Goal: Task Accomplishment & Management: Manage account settings

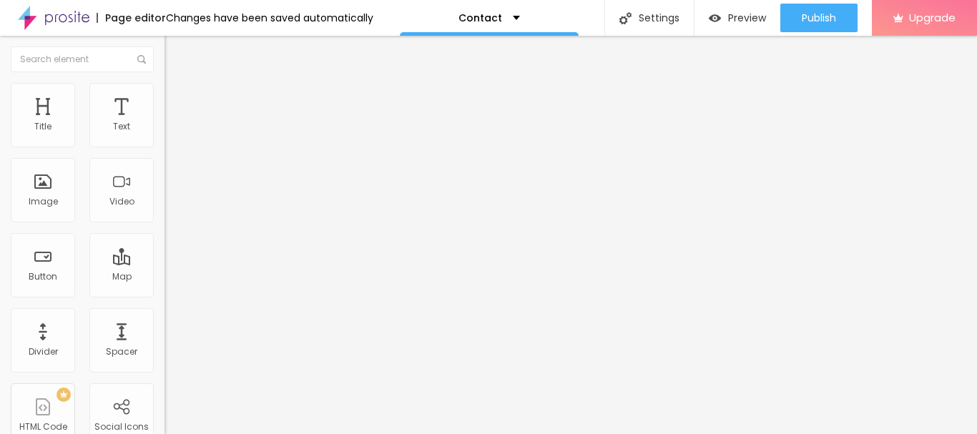
click at [165, 97] on li "Advanced" at bounding box center [247, 104] width 165 height 14
click at [165, 97] on ul "Content Style Advanced" at bounding box center [247, 90] width 165 height 43
click at [165, 94] on ul "Content Style Advanced" at bounding box center [247, 90] width 165 height 43
click at [177, 99] on span "Style" at bounding box center [187, 93] width 21 height 12
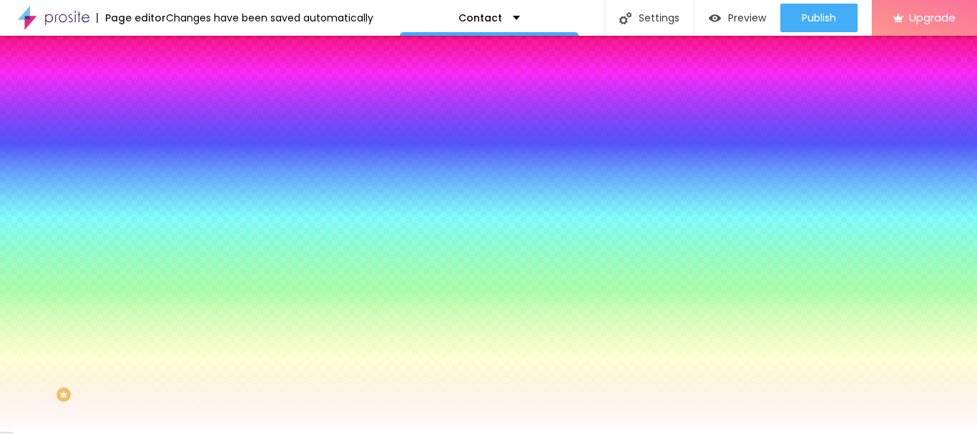
click at [165, 82] on img at bounding box center [171, 75] width 13 height 13
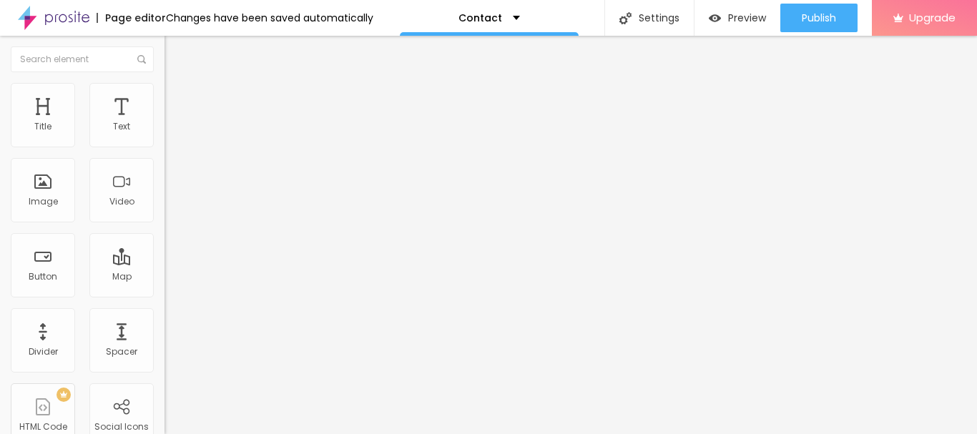
click at [175, 56] on img "button" at bounding box center [180, 52] width 11 height 11
click at [165, 286] on input at bounding box center [262, 293] width 195 height 14
paste input "Safari Camp Osian - Sand Dunes Camps Resort near Jodhpur Rajasthan"
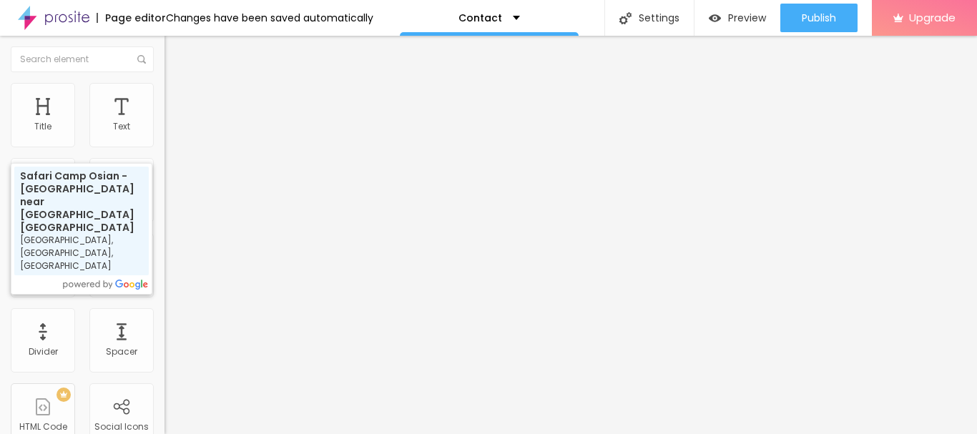
type input "Safari Camp Osian - Sand Dunes Camps Resort near Jodhpur Rajasthan, Osian, Raja…"
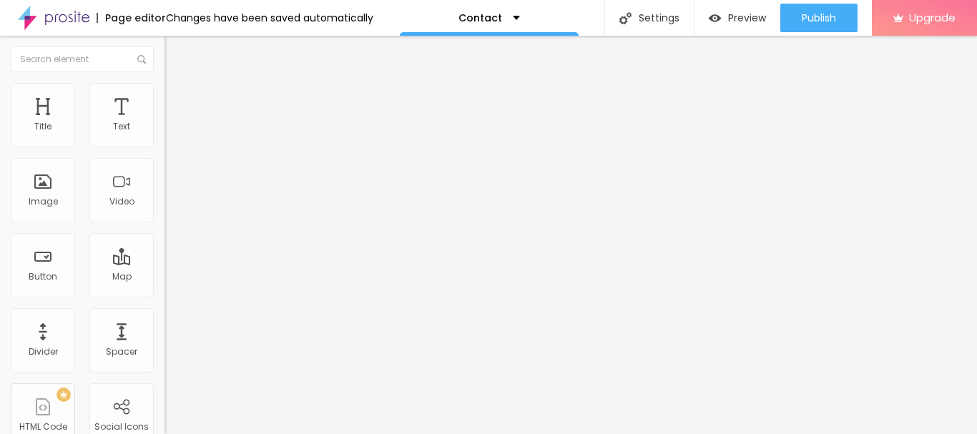
scroll to position [0, 0]
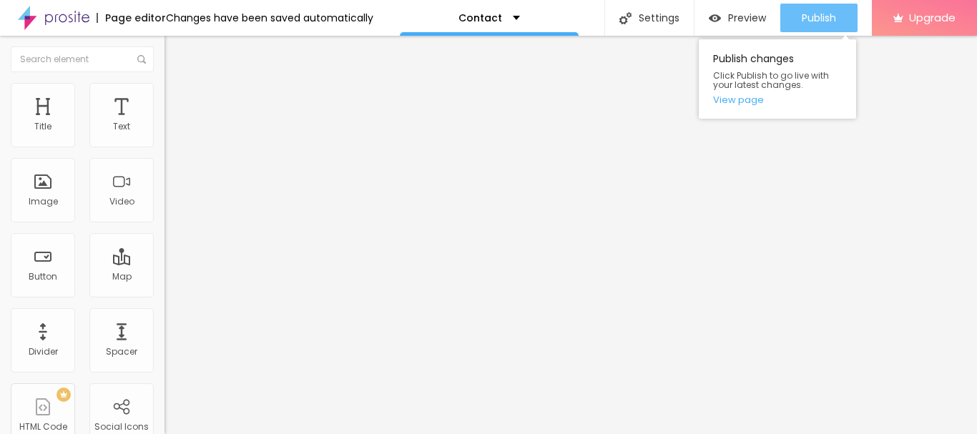
click at [825, 18] on span "Publish" at bounding box center [819, 17] width 34 height 11
click at [808, 15] on span "Publish" at bounding box center [819, 17] width 34 height 11
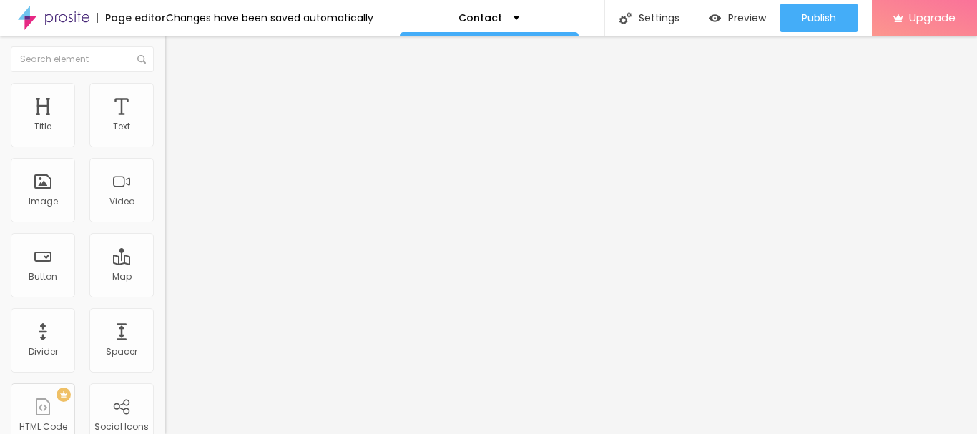
click at [82, 14] on img at bounding box center [54, 18] width 72 height 36
click at [165, 123] on span "Change image" at bounding box center [203, 117] width 77 height 12
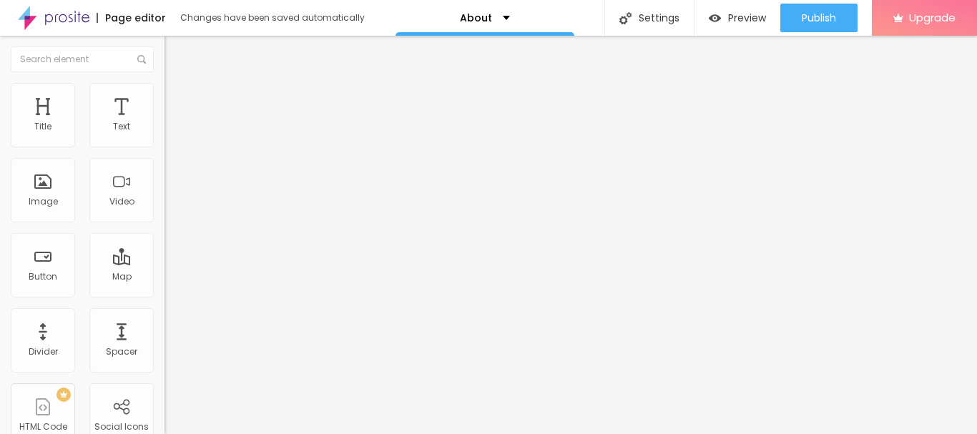
click at [165, 289] on div "Facebook" at bounding box center [247, 293] width 165 height 9
paste input "[DOMAIN_NAME][URL]"
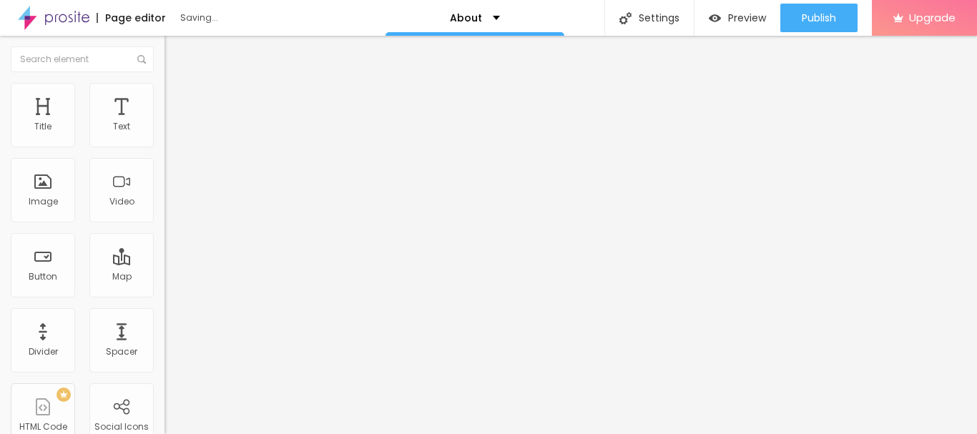
type input "[URL][DOMAIN_NAME]"
paste input "www.instagram.com/osiandesertsafaricamp/"
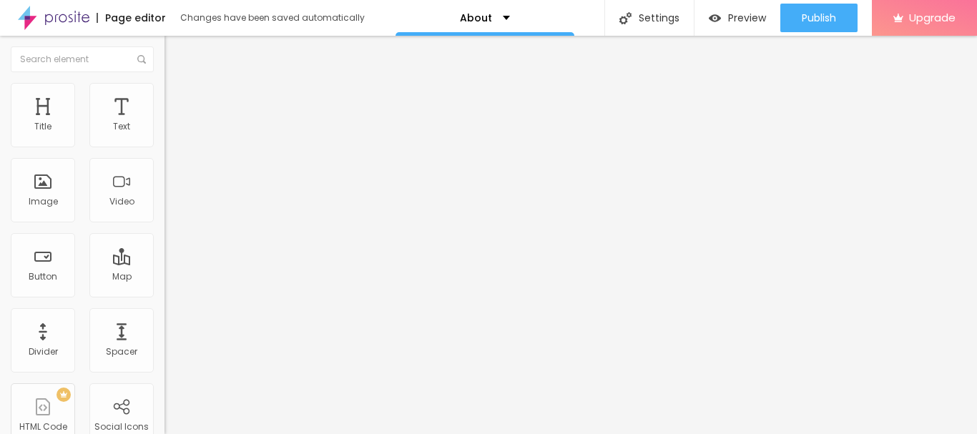
scroll to position [0, 118]
type input "https://www.instagram.com/osiandesertsafaricamp/"
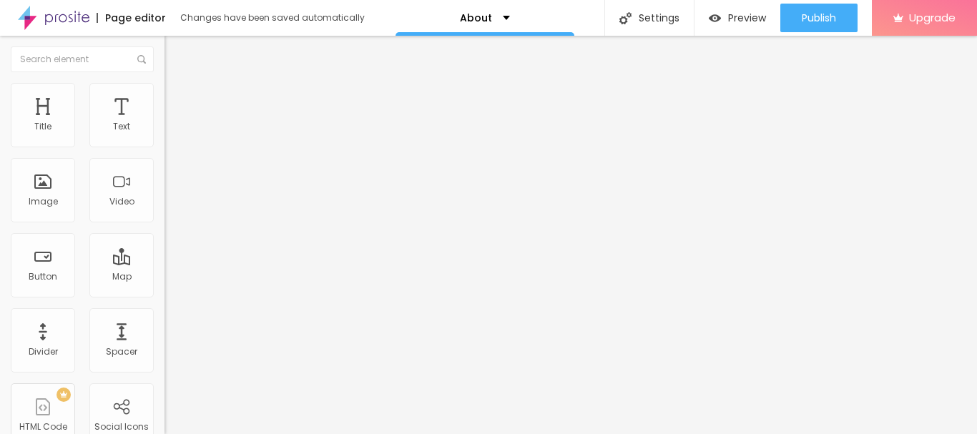
click at [165, 289] on div "Facebook" at bounding box center [247, 293] width 165 height 9
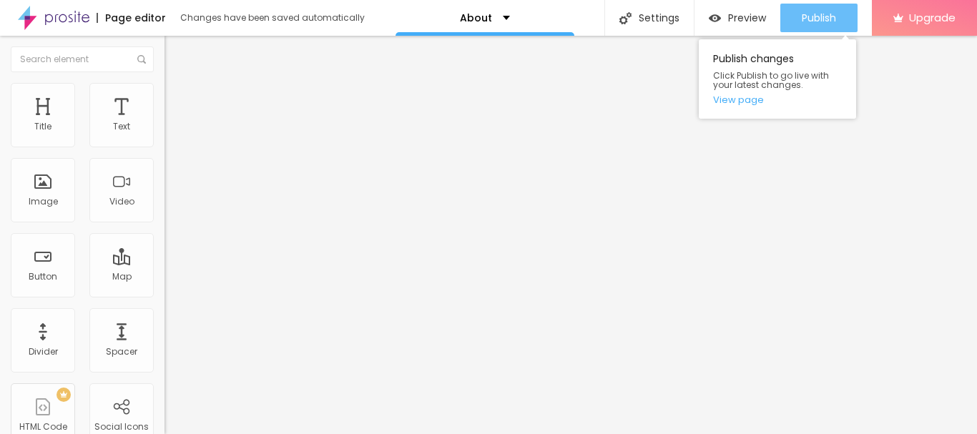
click at [834, 16] on span "Publish" at bounding box center [819, 17] width 34 height 11
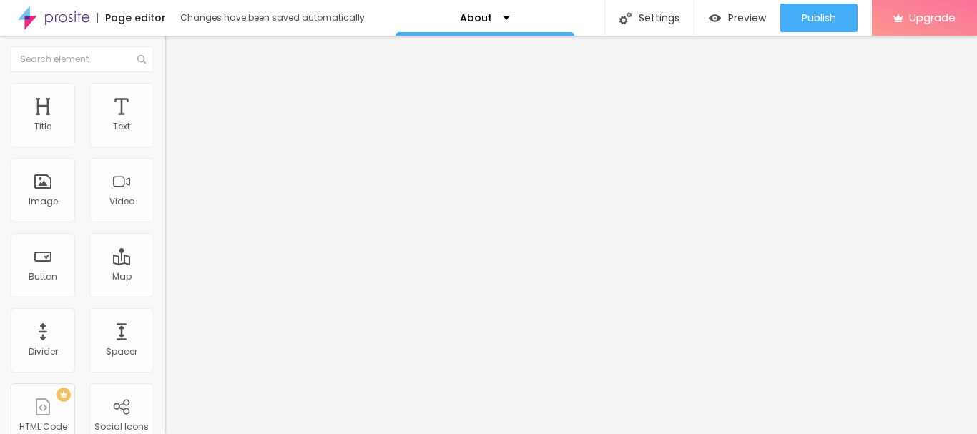
click at [177, 101] on span "Advanced" at bounding box center [200, 107] width 47 height 12
click at [165, 50] on button "Edit Social Icons" at bounding box center [247, 52] width 165 height 33
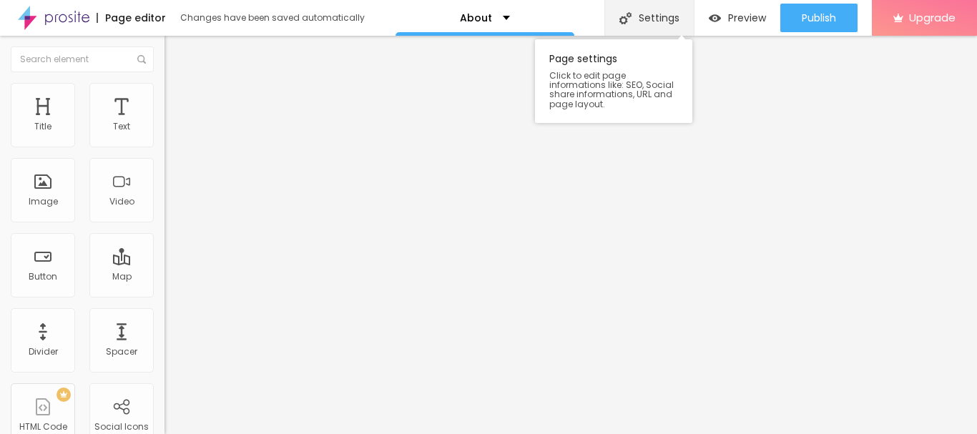
click at [655, 14] on div "Settings" at bounding box center [649, 18] width 89 height 36
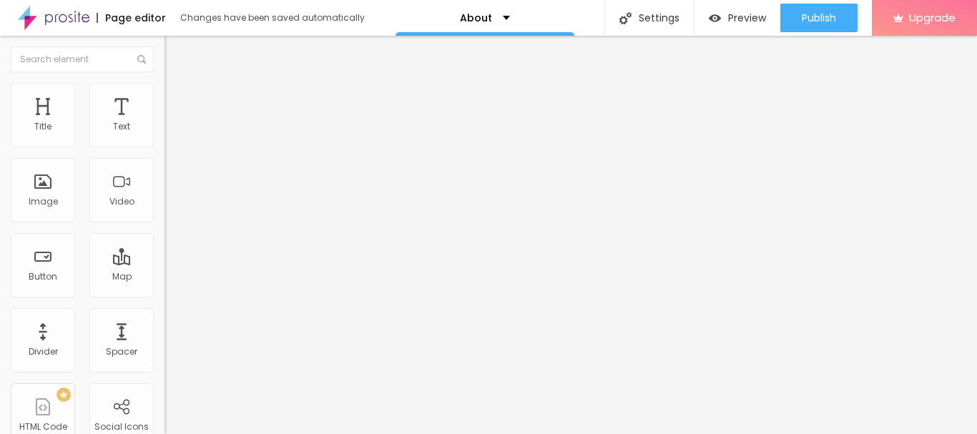
click at [57, 16] on img at bounding box center [54, 18] width 72 height 36
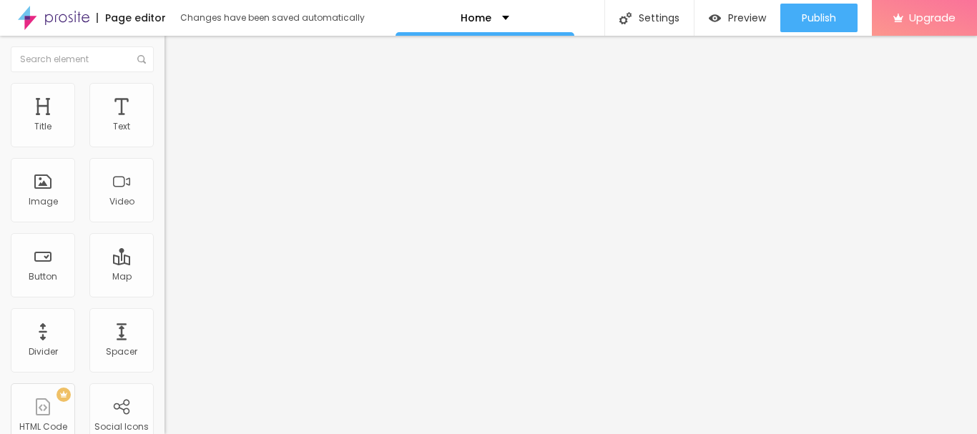
click at [165, 94] on li "Advanced" at bounding box center [247, 90] width 165 height 14
click at [175, 57] on img "button" at bounding box center [180, 52] width 11 height 11
click at [165, 41] on button "Edit Spacer" at bounding box center [247, 52] width 165 height 33
click at [165, 123] on span "Change image" at bounding box center [203, 117] width 77 height 12
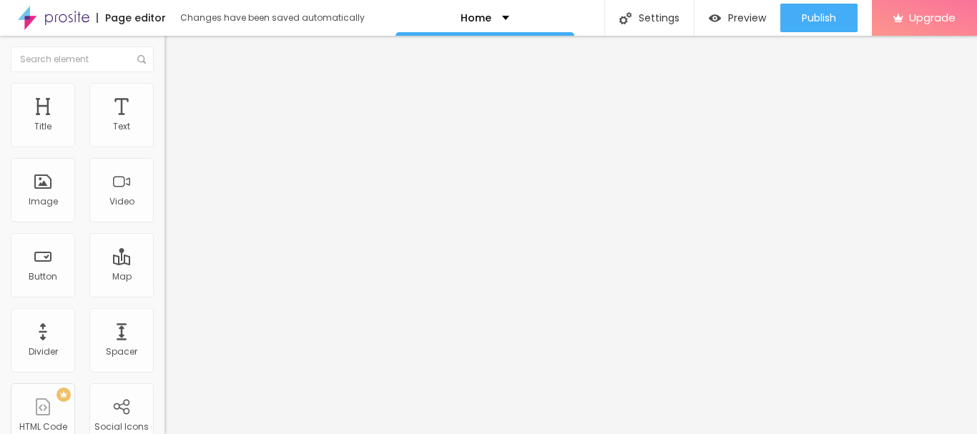
click at [165, 83] on img at bounding box center [171, 89] width 13 height 13
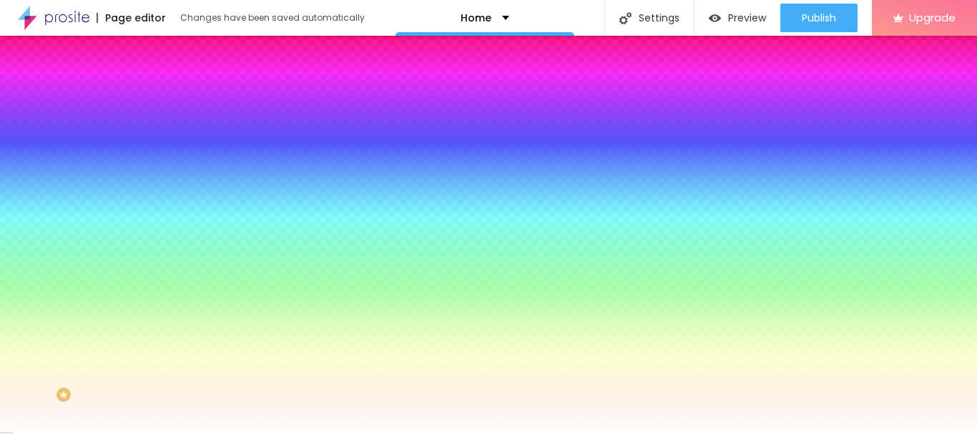
click at [165, 97] on img at bounding box center [171, 103] width 13 height 13
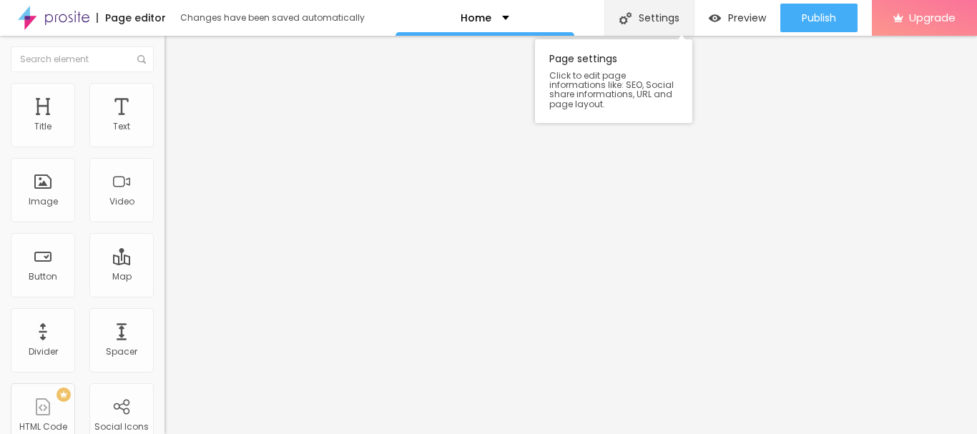
click at [625, 28] on div "Settings" at bounding box center [649, 18] width 89 height 36
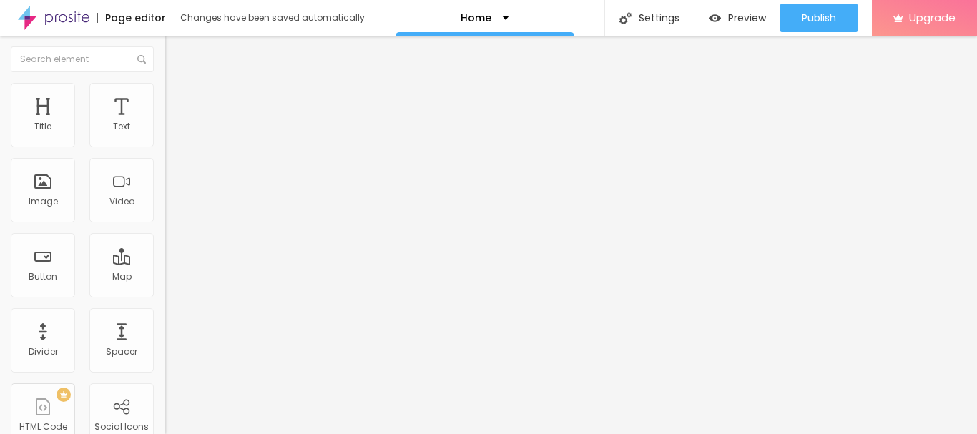
click at [165, 123] on span "Change image" at bounding box center [203, 117] width 77 height 12
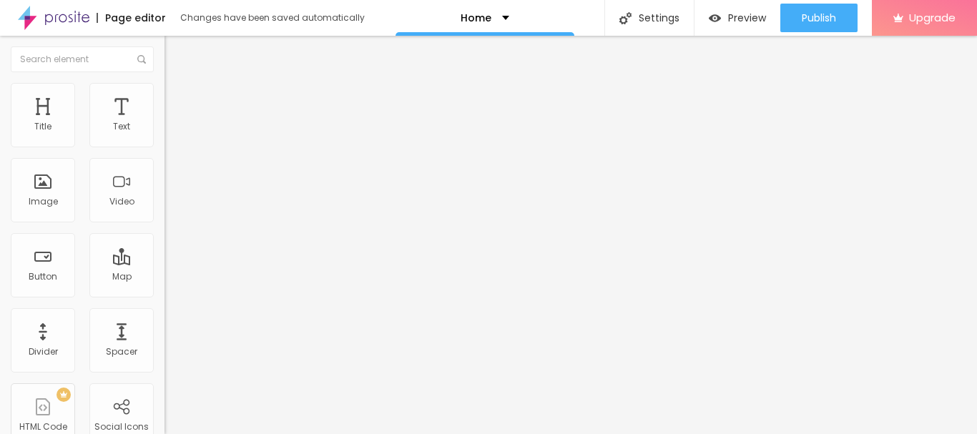
drag, startPoint x: 14, startPoint y: 57, endPoint x: 31, endPoint y: 64, distance: 18.9
click at [175, 55] on img "button" at bounding box center [180, 52] width 11 height 11
click at [165, 123] on span "Add image" at bounding box center [194, 117] width 59 height 12
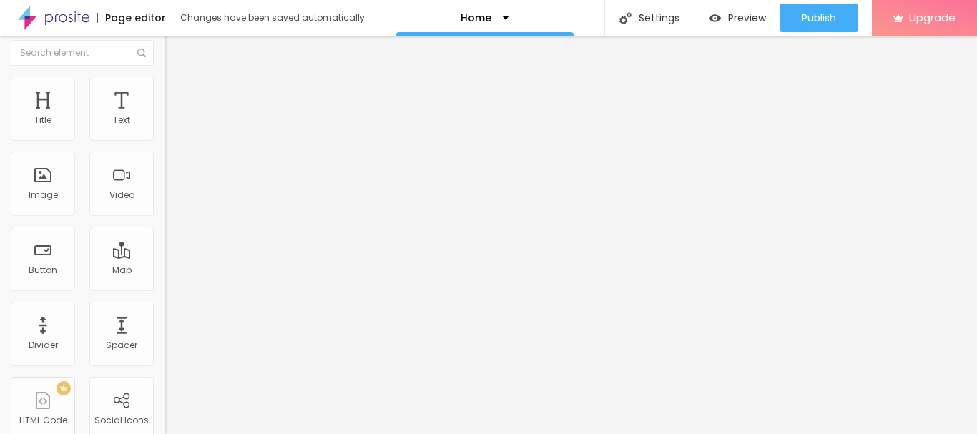
scroll to position [9, 0]
click at [165, 285] on input "https://" at bounding box center [251, 277] width 172 height 14
click at [177, 89] on span "Style" at bounding box center [187, 84] width 21 height 12
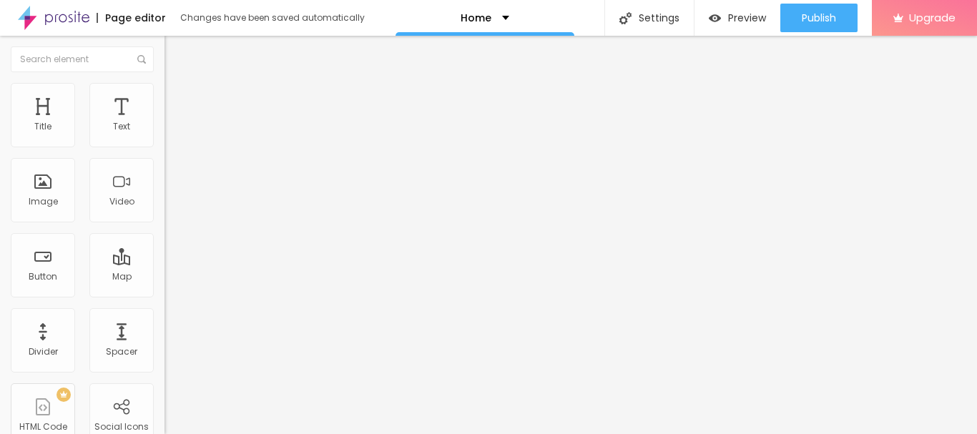
click at [165, 97] on img at bounding box center [171, 103] width 13 height 13
type input "16"
type input "34"
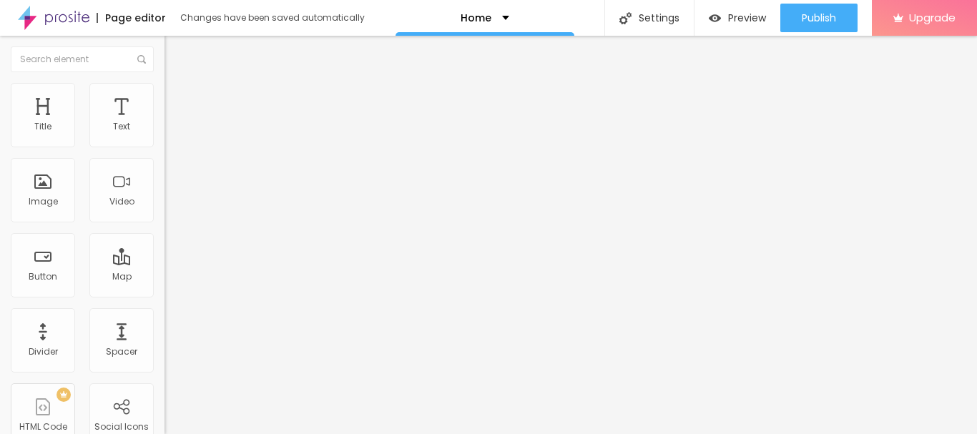
type input "35"
type input "40"
drag, startPoint x: 42, startPoint y: 140, endPoint x: 64, endPoint y: 142, distance: 21.6
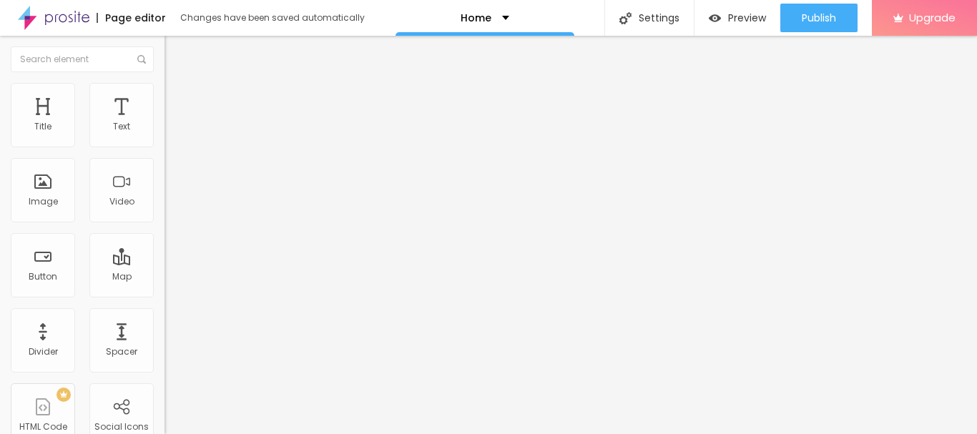
type input "40"
click at [165, 278] on input "range" at bounding box center [211, 283] width 92 height 11
type input "14"
type input "27"
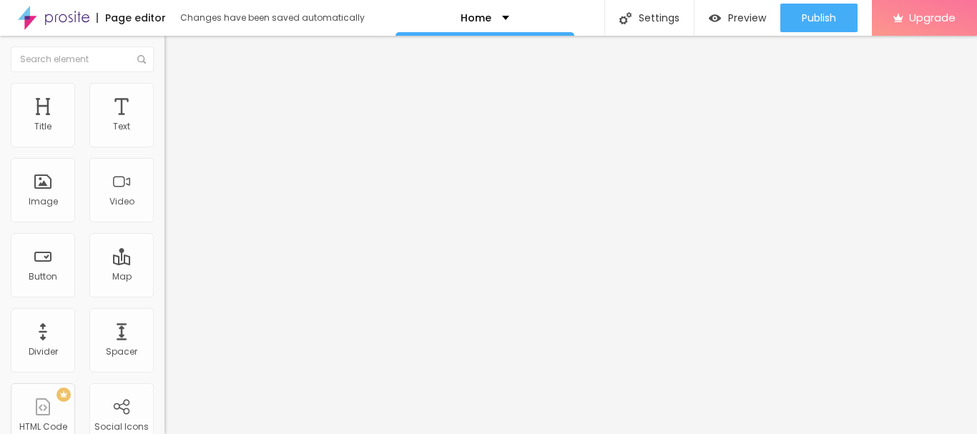
type input "27"
type input "28"
type input "31"
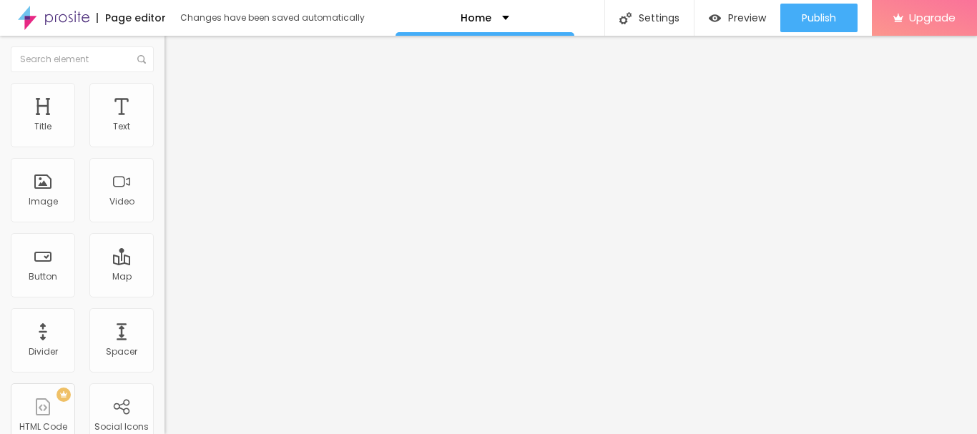
type input "34"
type input "39"
type input "42"
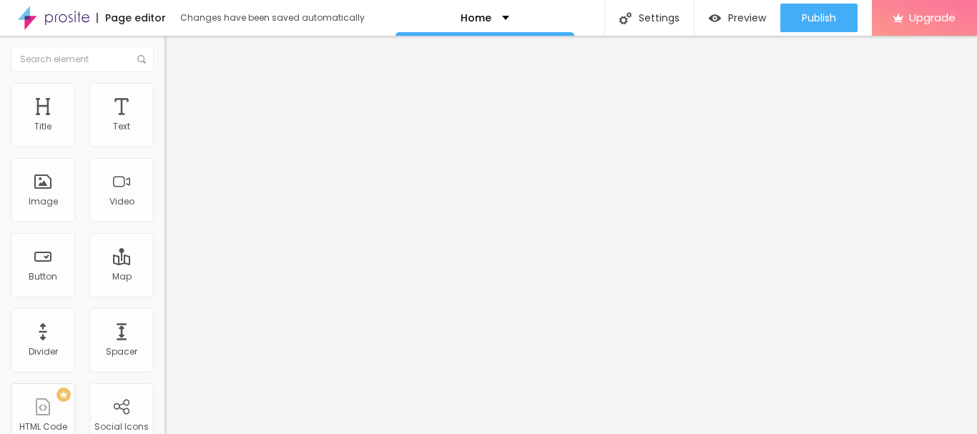
type input "42"
type input "43"
type input "45"
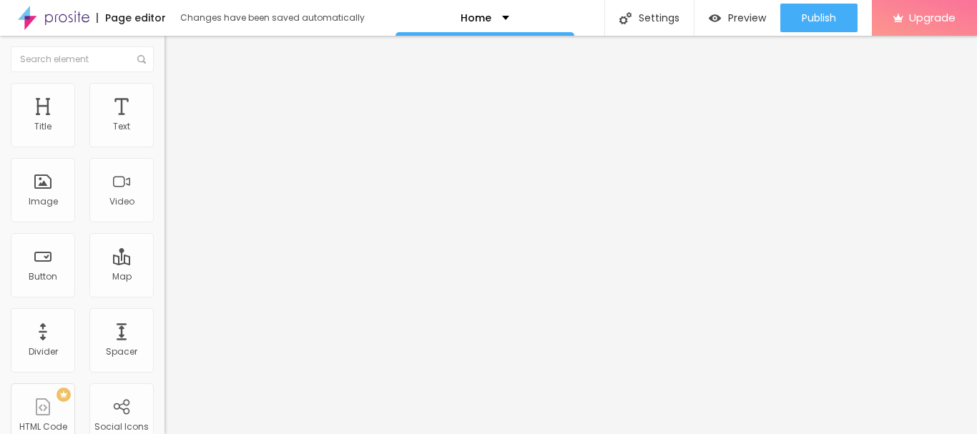
type input "47"
type input "49"
type input "53"
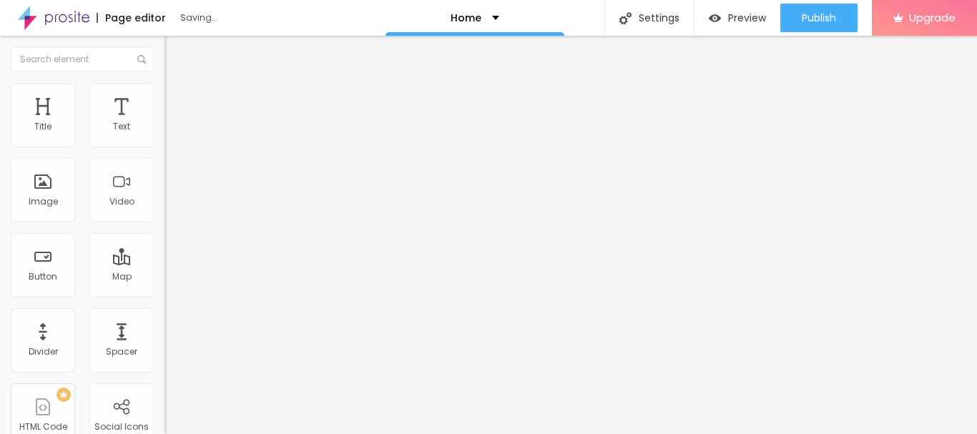
type input "53"
type input "56"
type input "60"
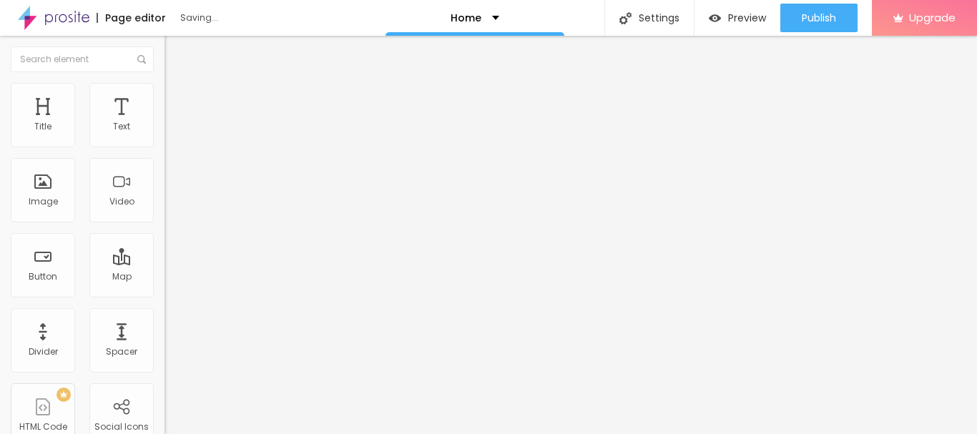
type input "61"
type input "63"
type input "68"
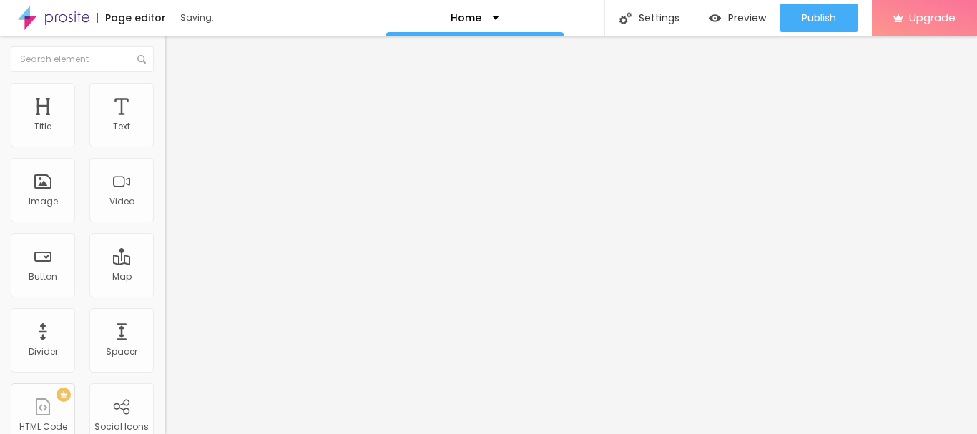
type input "68"
type input "72"
type input "74"
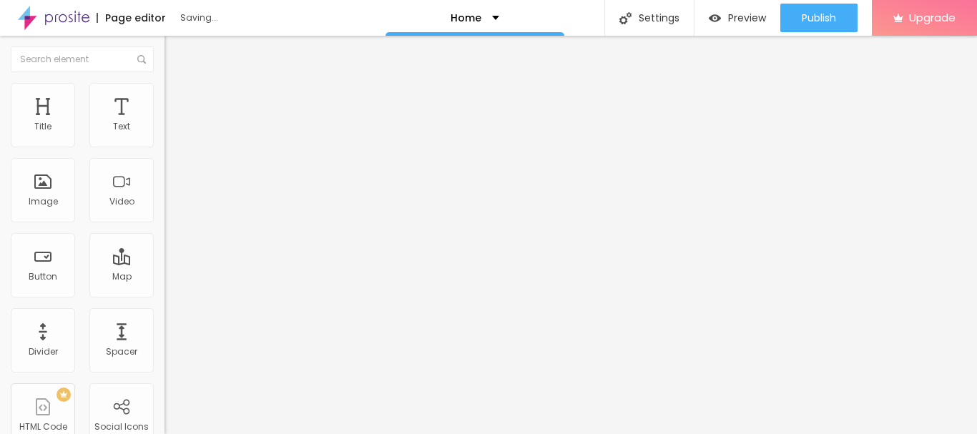
type input "77"
type input "79"
type input "82"
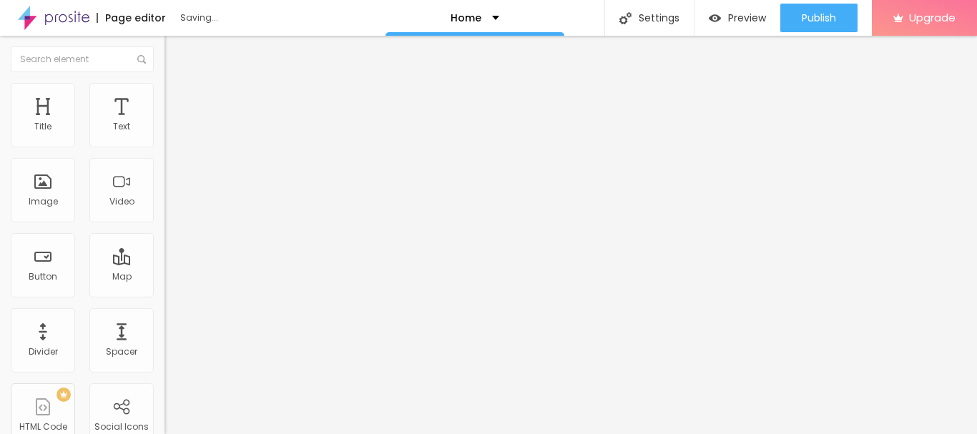
type input "82"
type input "85"
type input "87"
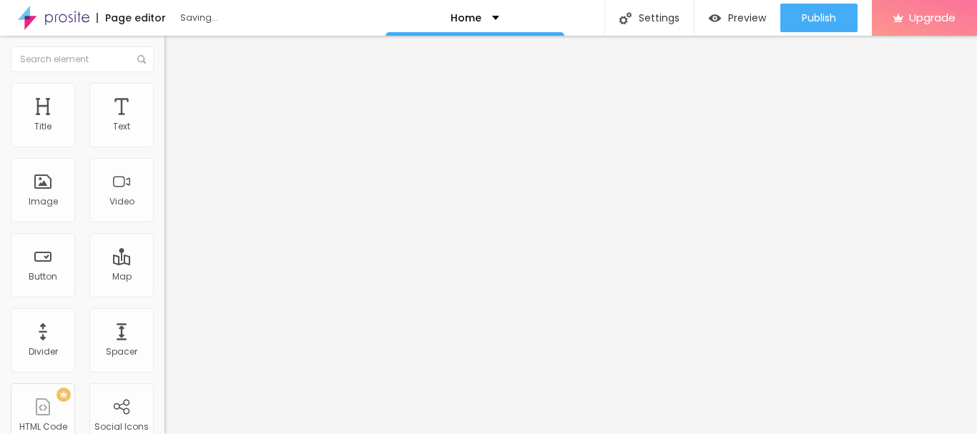
type input "88"
drag, startPoint x: 41, startPoint y: 165, endPoint x: 101, endPoint y: 180, distance: 61.1
type input "88"
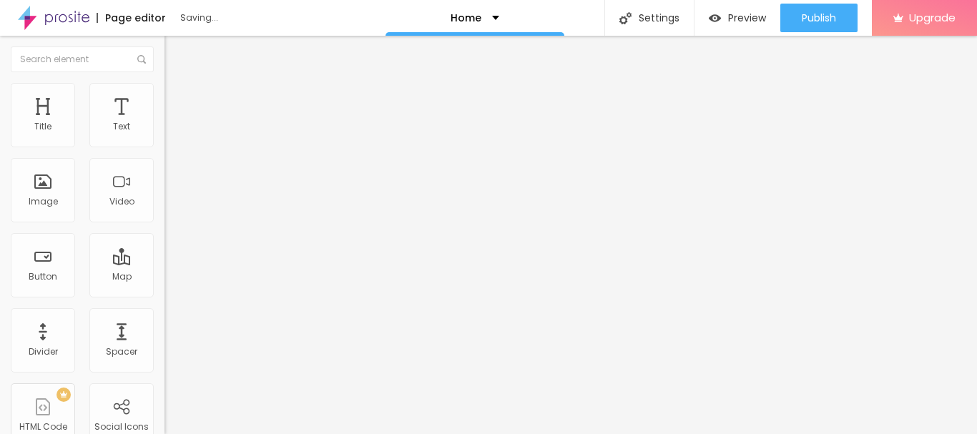
click at [165, 123] on span "Change image" at bounding box center [203, 117] width 77 height 12
click at [175, 57] on div "Edit Coluna" at bounding box center [214, 52] width 79 height 11
click at [165, 123] on span "Add image" at bounding box center [194, 117] width 59 height 12
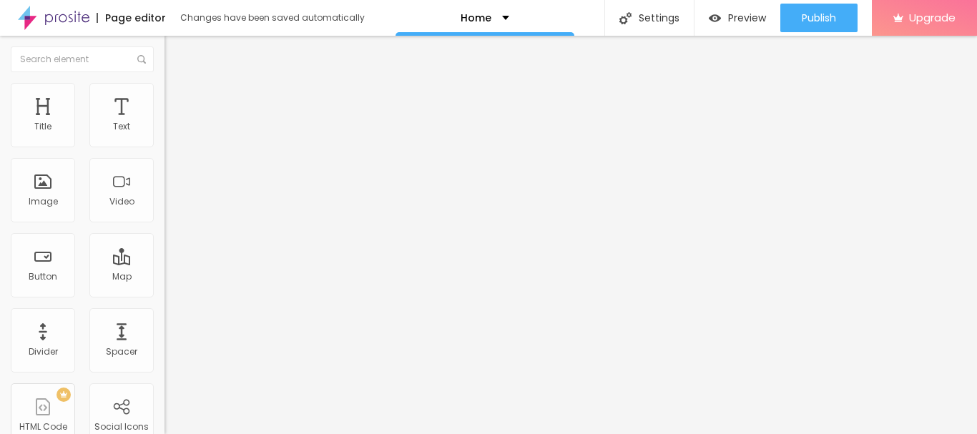
click at [165, 123] on span "Change image" at bounding box center [203, 117] width 77 height 12
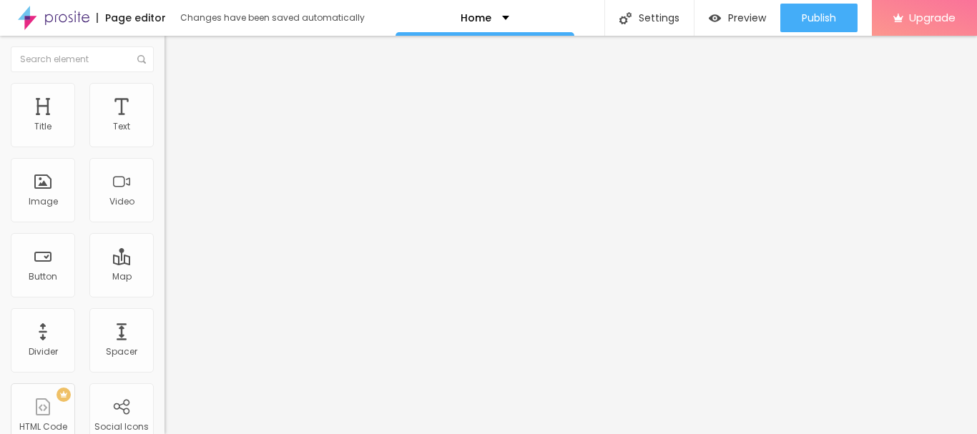
click at [165, 123] on span "Change image" at bounding box center [203, 117] width 77 height 12
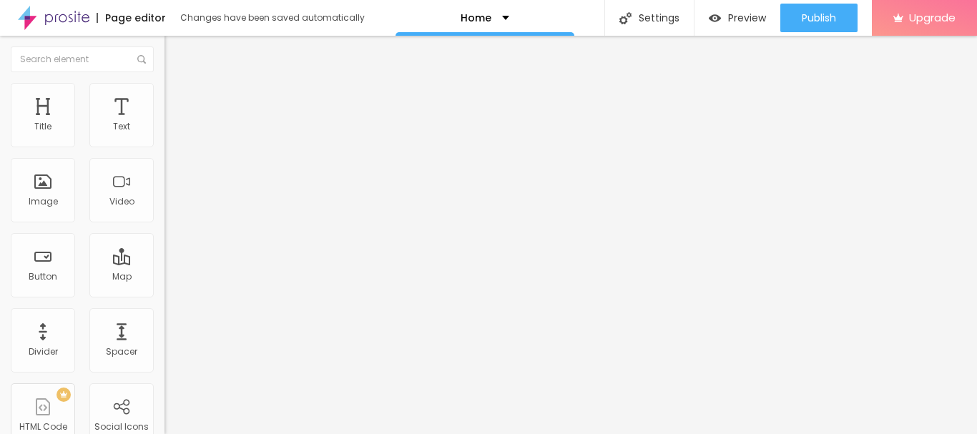
click at [165, 123] on span "Change image" at bounding box center [203, 117] width 77 height 12
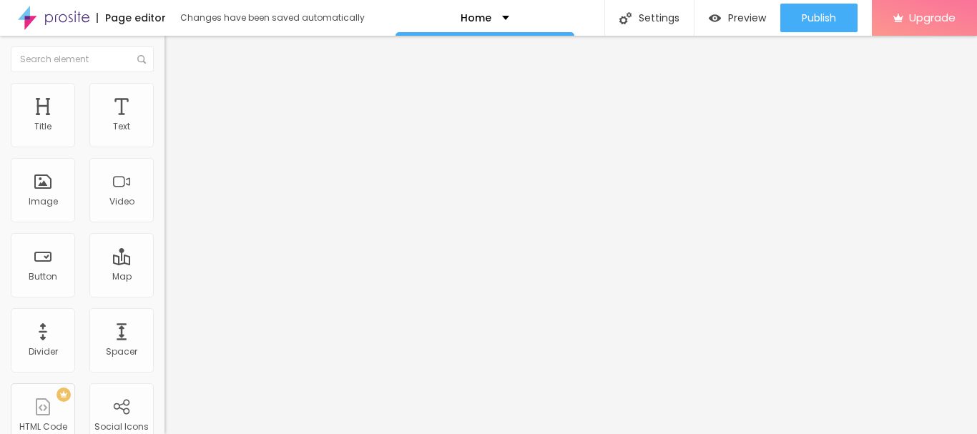
click at [175, 54] on img "button" at bounding box center [180, 52] width 11 height 11
click at [175, 52] on img "button" at bounding box center [180, 52] width 11 height 11
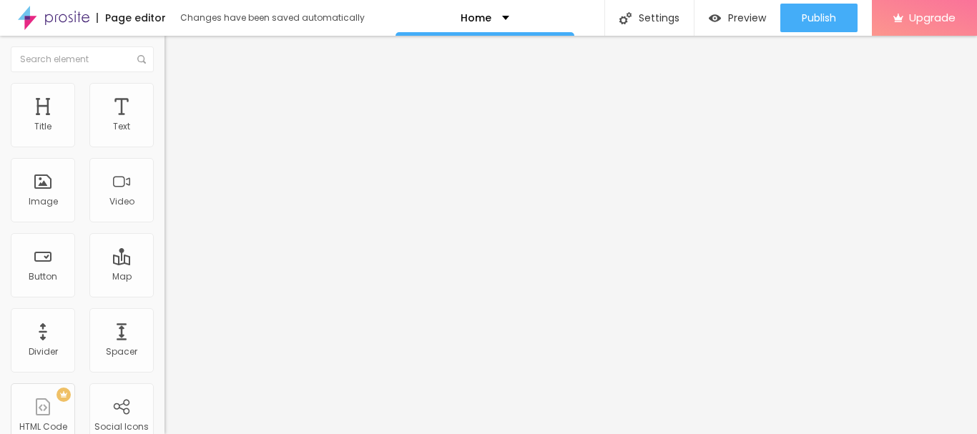
click at [165, 97] on img at bounding box center [171, 103] width 13 height 13
click at [175, 52] on div "Edit Coluna" at bounding box center [214, 52] width 79 height 11
click at [175, 50] on img "button" at bounding box center [180, 52] width 11 height 11
click at [165, 95] on ul "Content Style Advanced" at bounding box center [247, 90] width 165 height 43
click at [165, 91] on li "Style" at bounding box center [247, 90] width 165 height 14
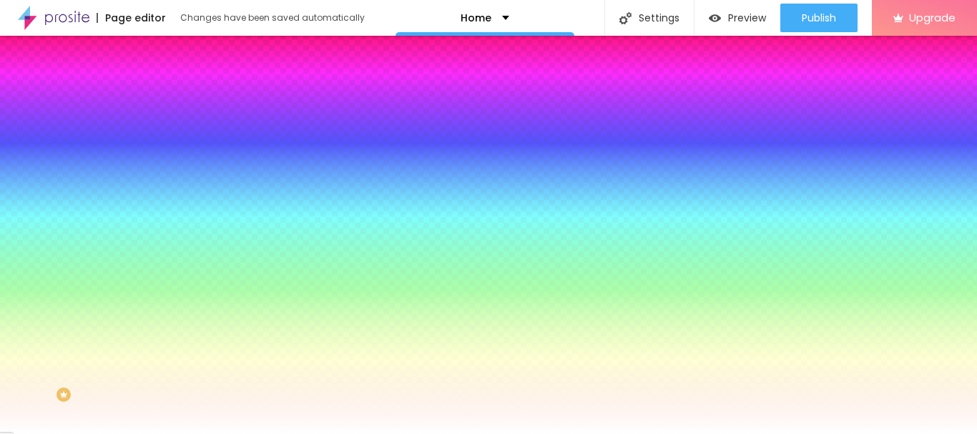
click at [165, 82] on img at bounding box center [171, 75] width 13 height 13
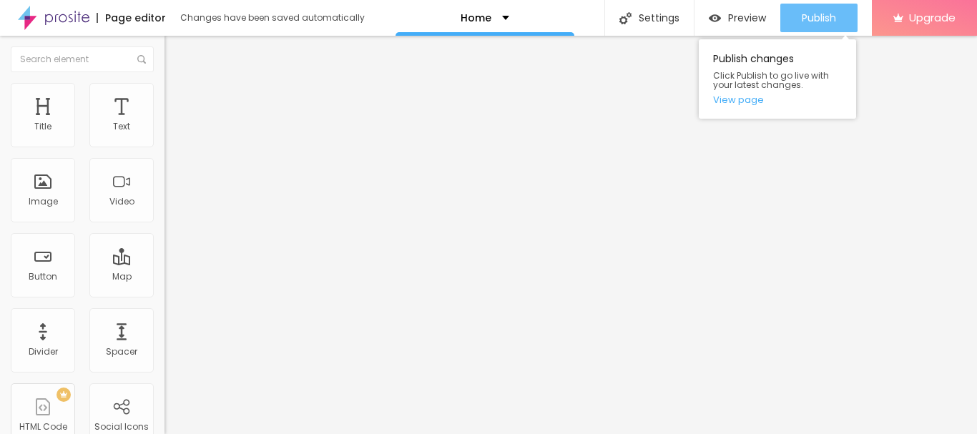
click at [824, 9] on div "Publish" at bounding box center [819, 18] width 34 height 29
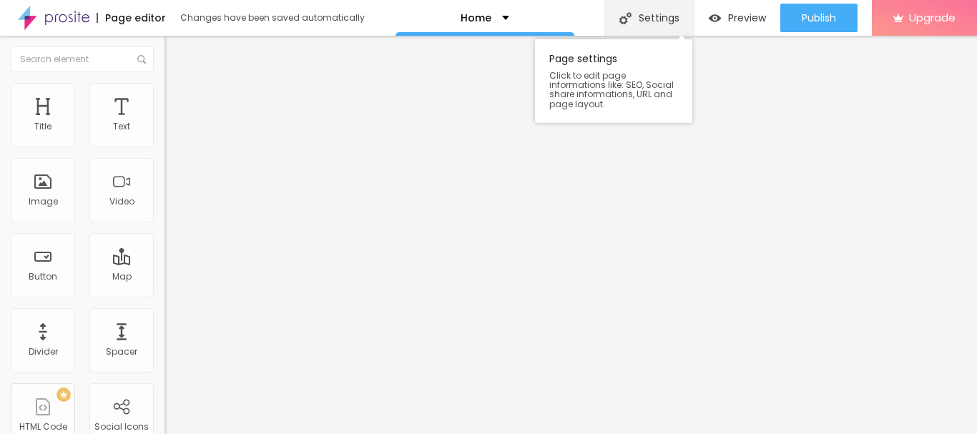
click at [650, 16] on div "Settings" at bounding box center [649, 18] width 89 height 36
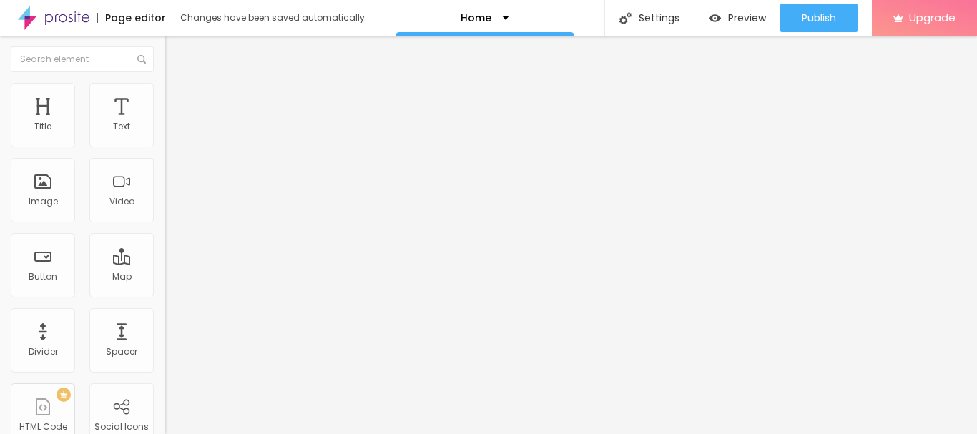
paste input "Osian Resorts and Camps"
type input "Osian Resorts and Camps"
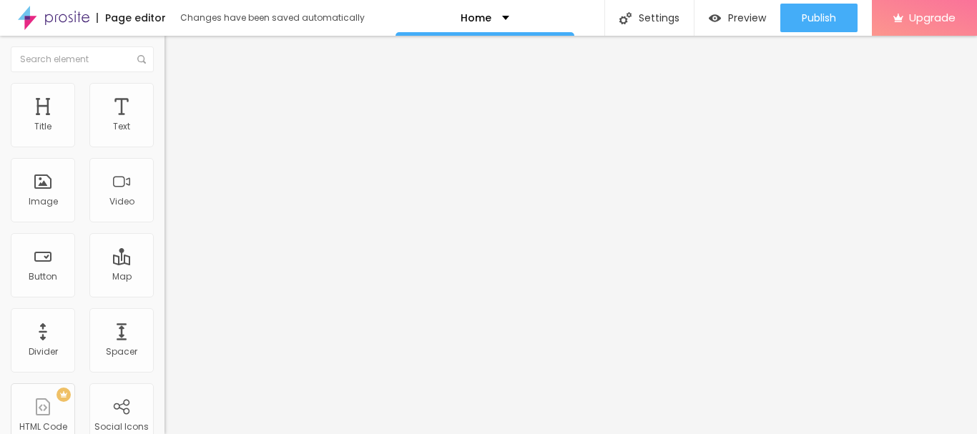
type input "/home1"
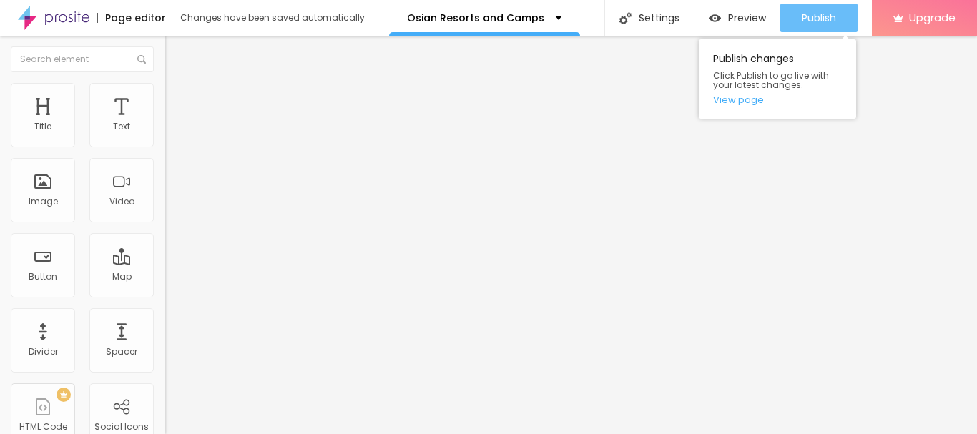
click at [822, 10] on div "Publish" at bounding box center [819, 18] width 34 height 29
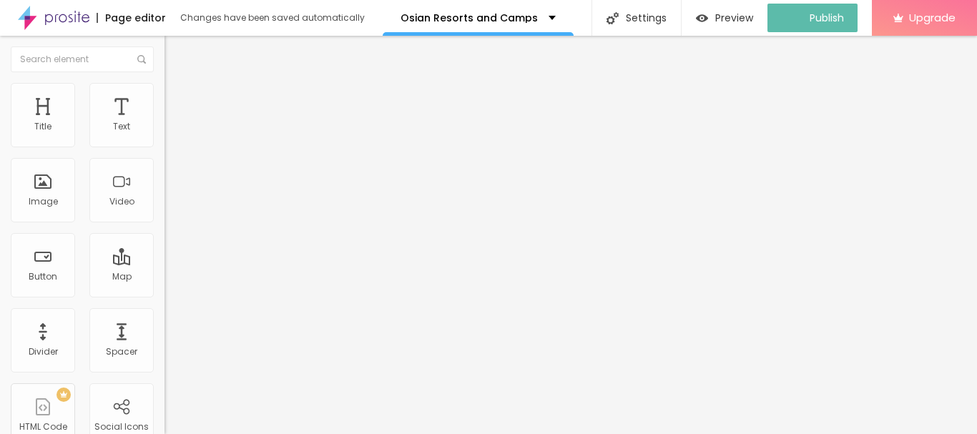
click at [175, 56] on img "button" at bounding box center [180, 52] width 11 height 11
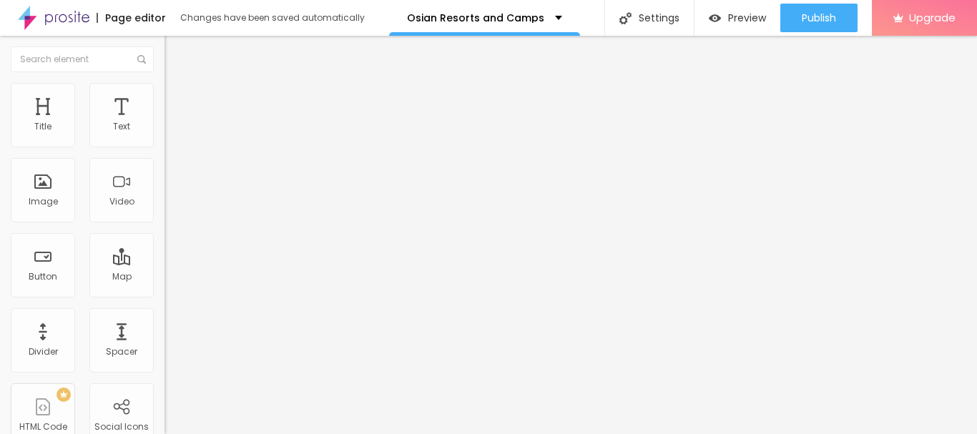
click at [165, 44] on button "Edit Coluna" at bounding box center [247, 52] width 165 height 33
click at [62, 22] on img at bounding box center [54, 18] width 72 height 36
click at [165, 289] on div "Facebook" at bounding box center [247, 293] width 165 height 9
paste input "[DOMAIN_NAME][URL]"
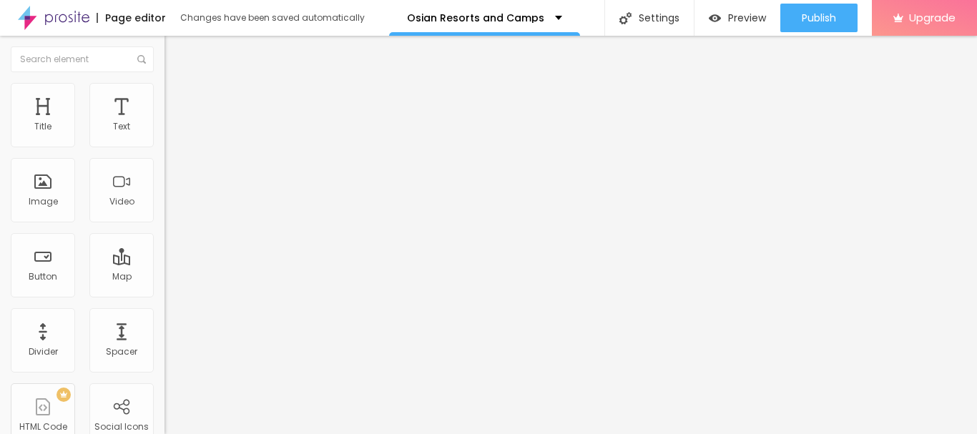
scroll to position [0, 123]
type input "[URL][DOMAIN_NAME]"
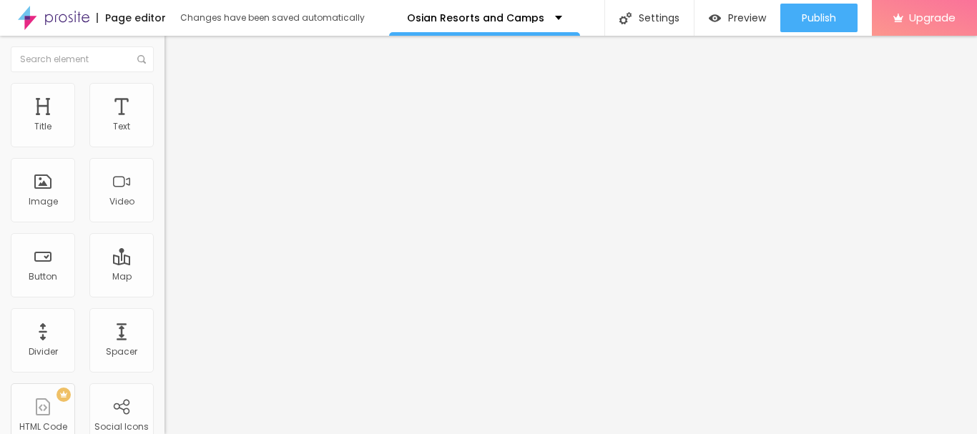
paste input "[DOMAIN_NAME][URL]"
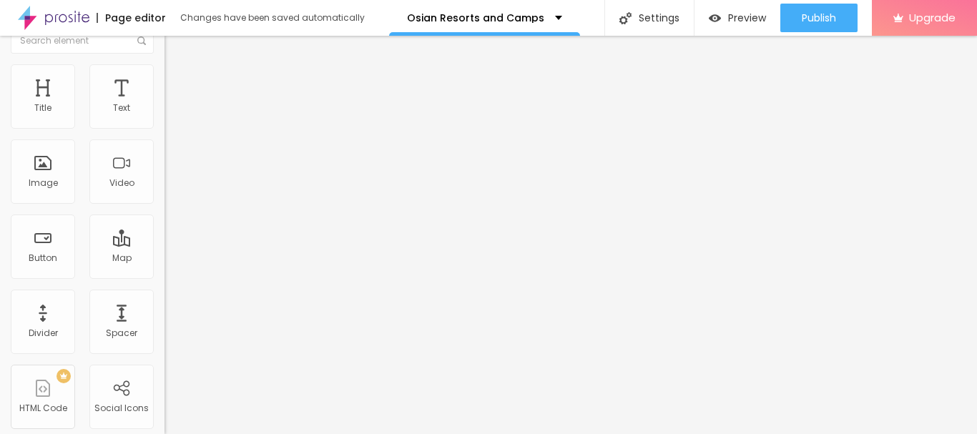
scroll to position [24, 0]
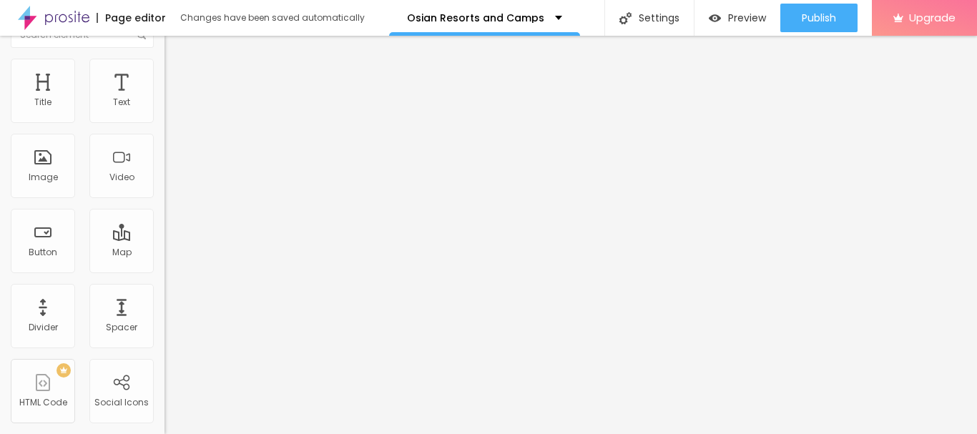
type input "[URL][DOMAIN_NAME]"
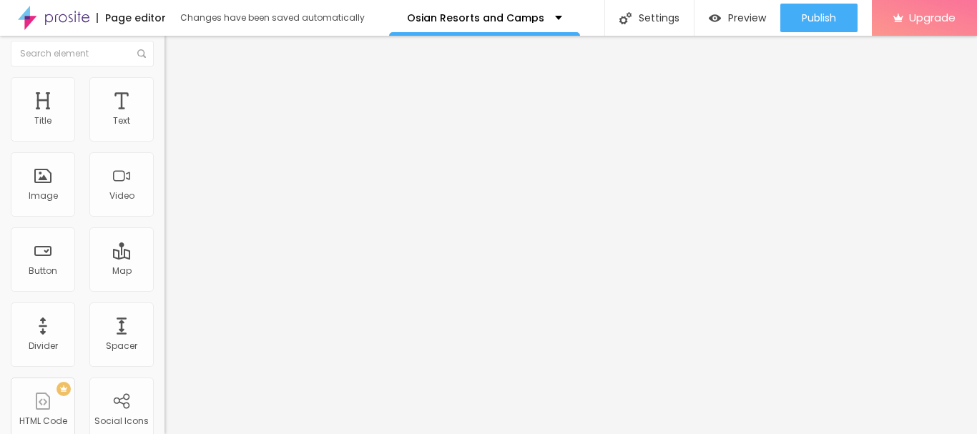
scroll to position [0, 0]
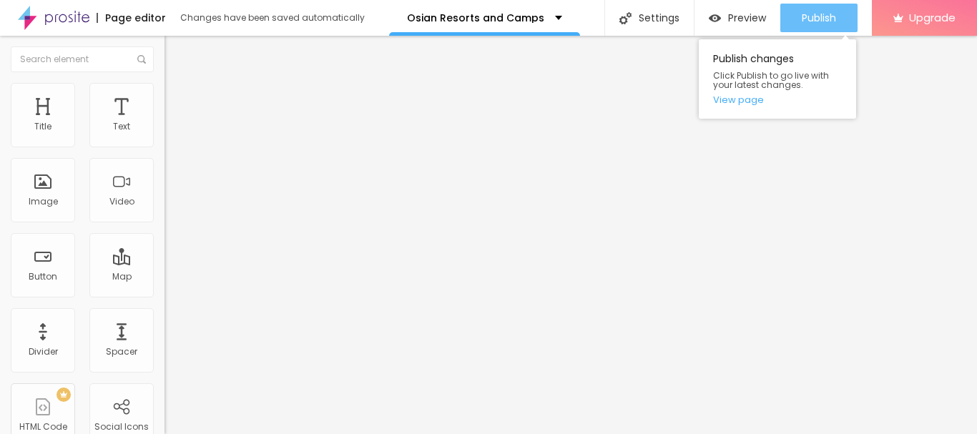
click at [825, 19] on span "Publish" at bounding box center [819, 17] width 34 height 11
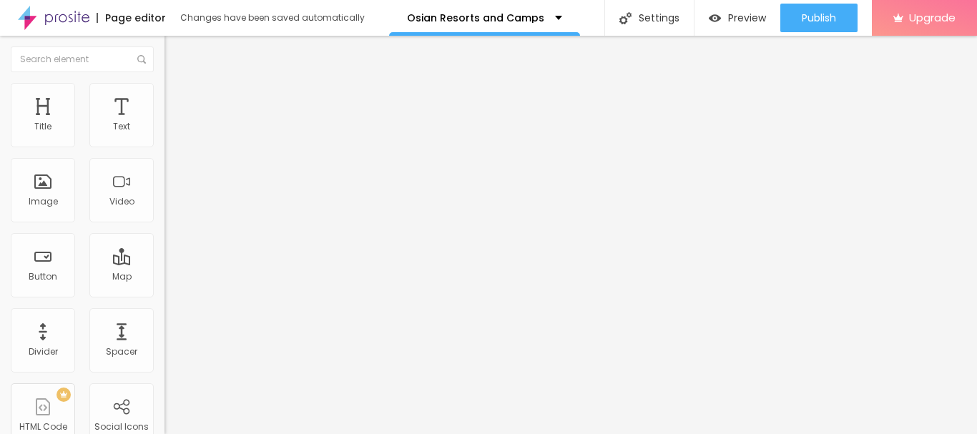
click at [165, 130] on span "Boxed" at bounding box center [178, 124] width 27 height 12
click at [165, 85] on img at bounding box center [171, 89] width 13 height 13
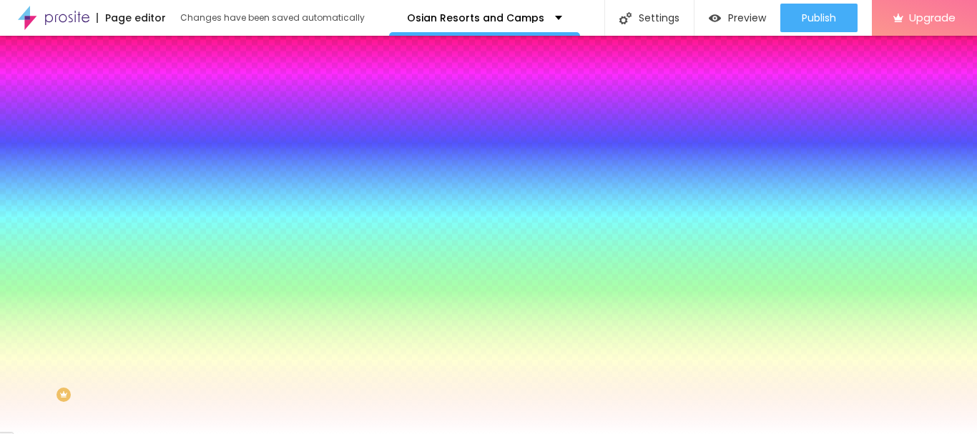
click at [165, 132] on span "Add image" at bounding box center [194, 125] width 59 height 12
click at [165, 132] on span "Change image" at bounding box center [203, 125] width 77 height 12
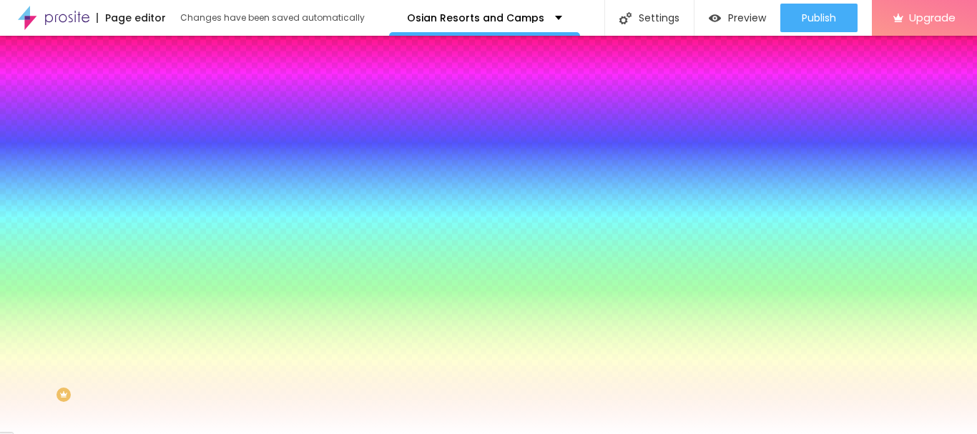
click at [165, 132] on span "Change image" at bounding box center [203, 125] width 77 height 12
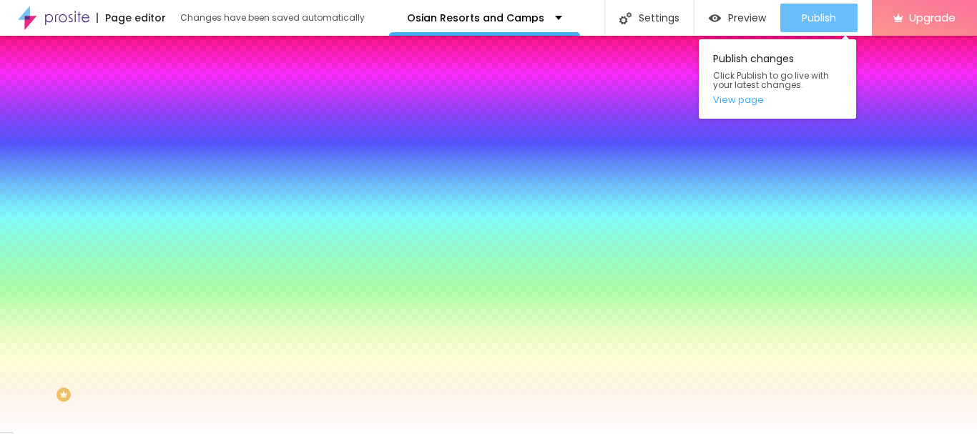
click at [839, 13] on button "Publish" at bounding box center [819, 18] width 77 height 29
